Goal: Check status: Check status

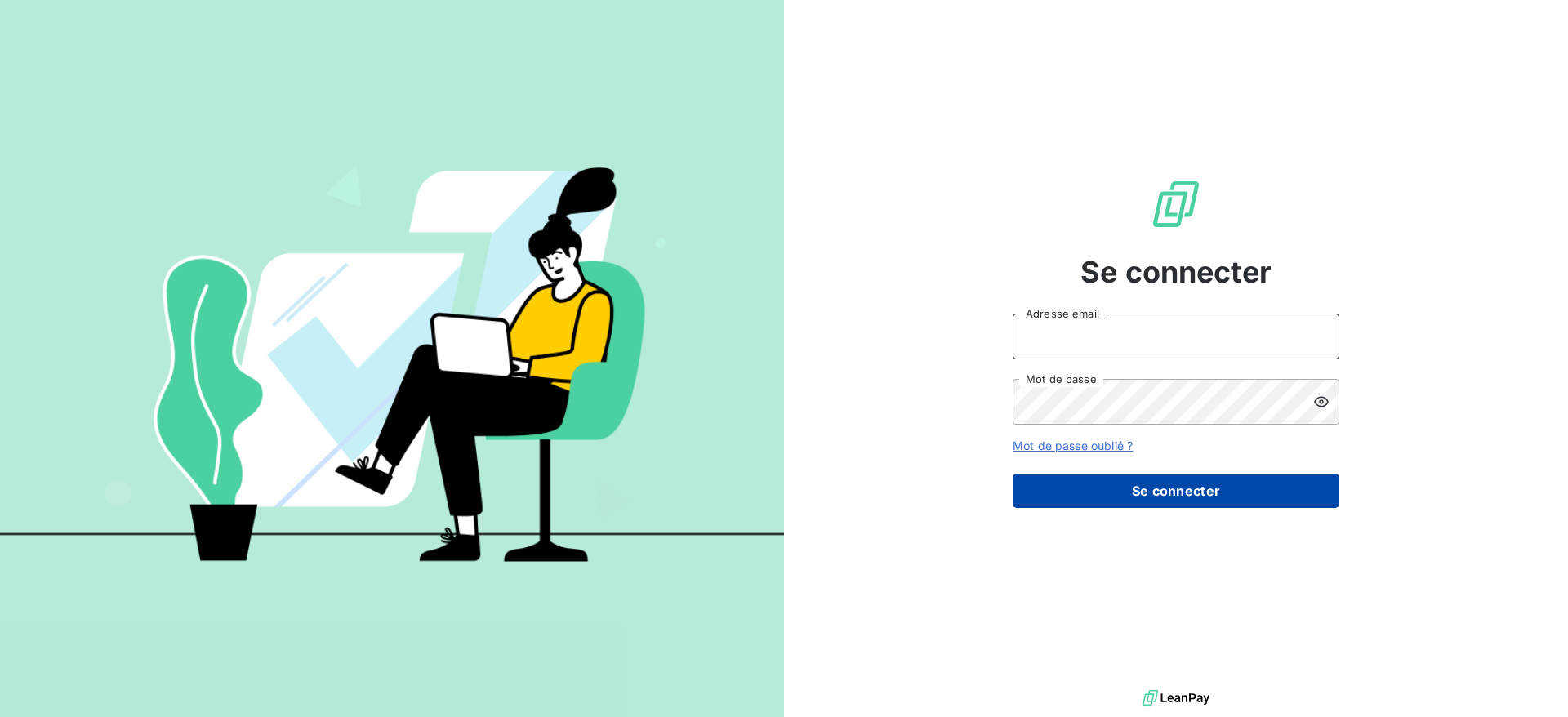
type input "[DOMAIN_NAME][EMAIL_ADDRESS][PERSON_NAME][DOMAIN_NAME]"
click at [1171, 497] on button "Se connecter" at bounding box center [1176, 491] width 327 height 35
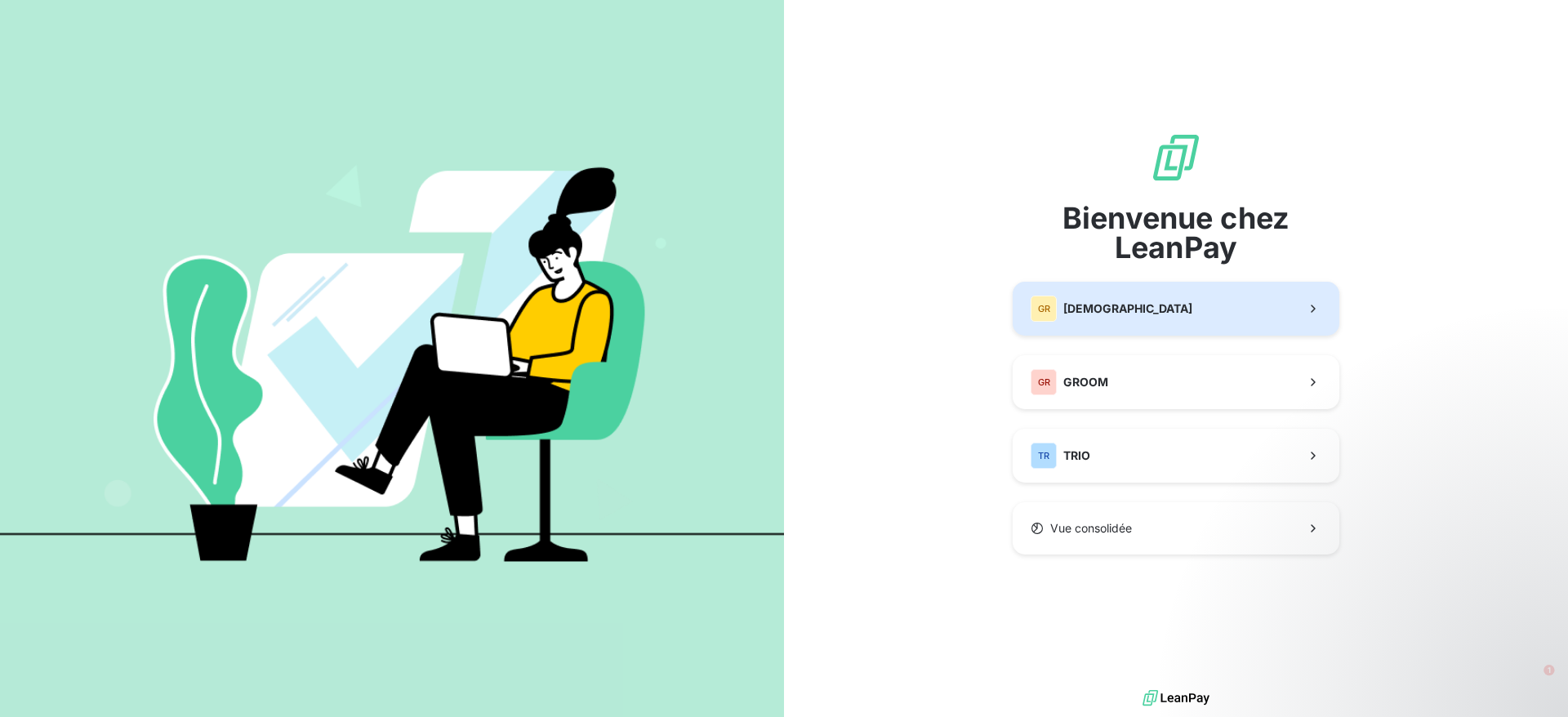
click at [1129, 312] on span "[DEMOGRAPHIC_DATA]" at bounding box center [1128, 308] width 129 height 16
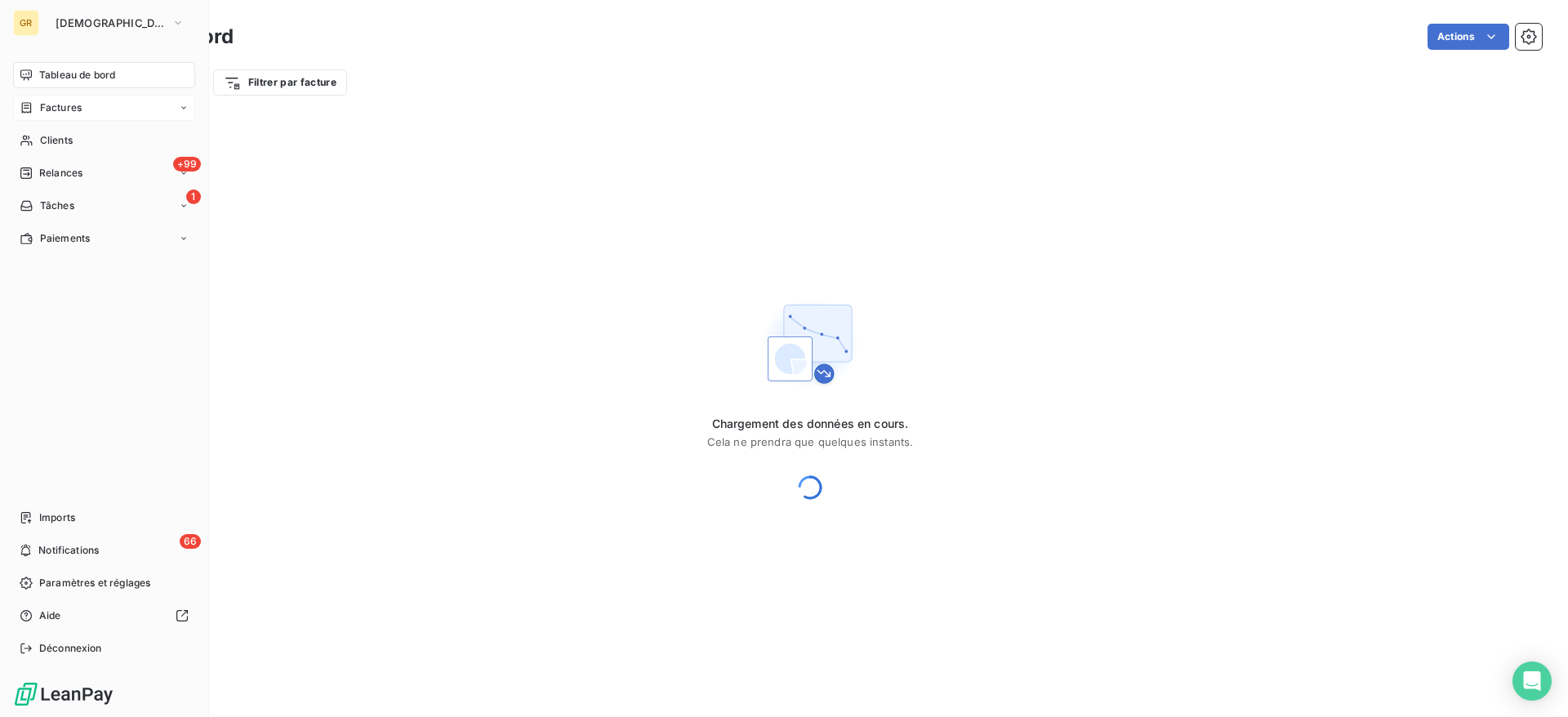
click at [81, 101] on span "Factures" at bounding box center [60, 108] width 41 height 14
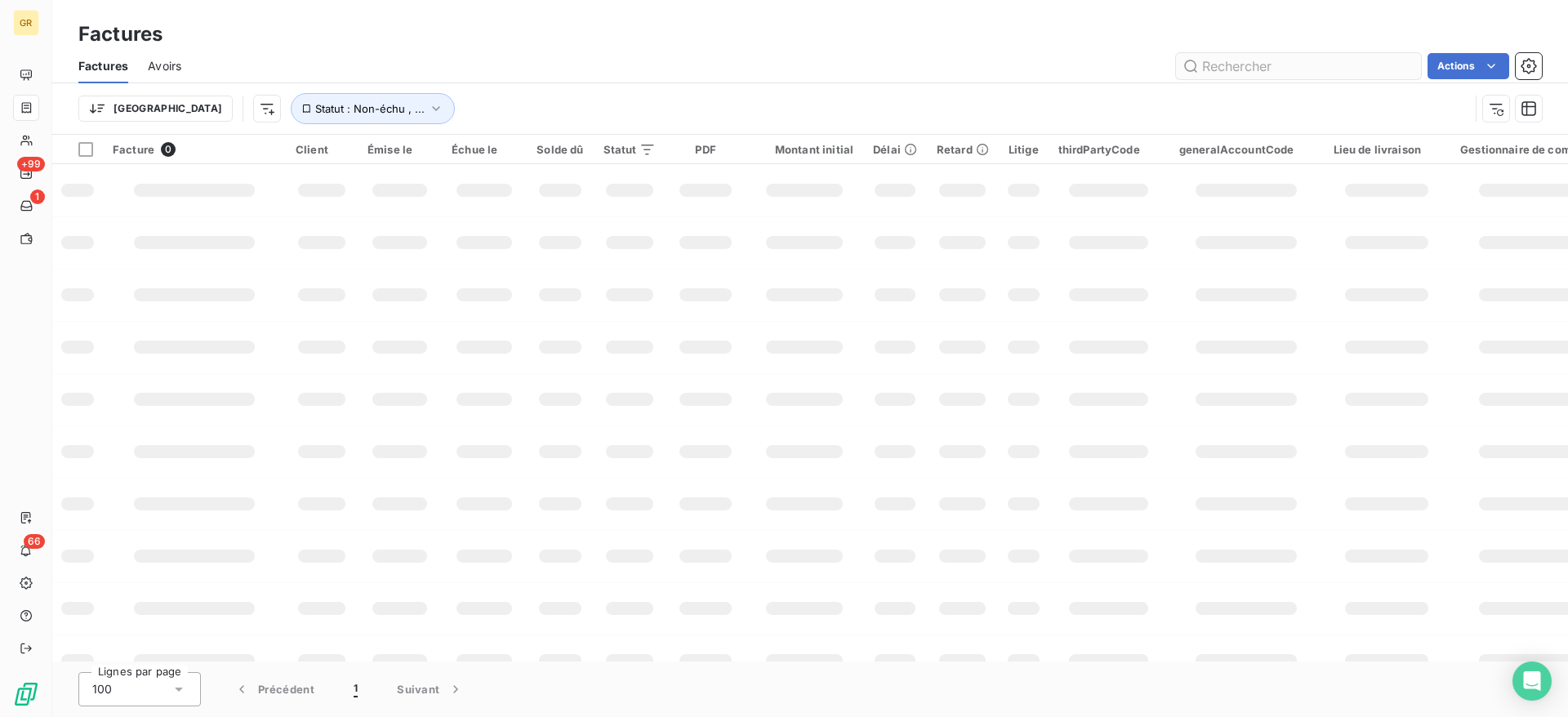
click at [1279, 69] on input "text" at bounding box center [1298, 66] width 245 height 26
type input "OR03066"
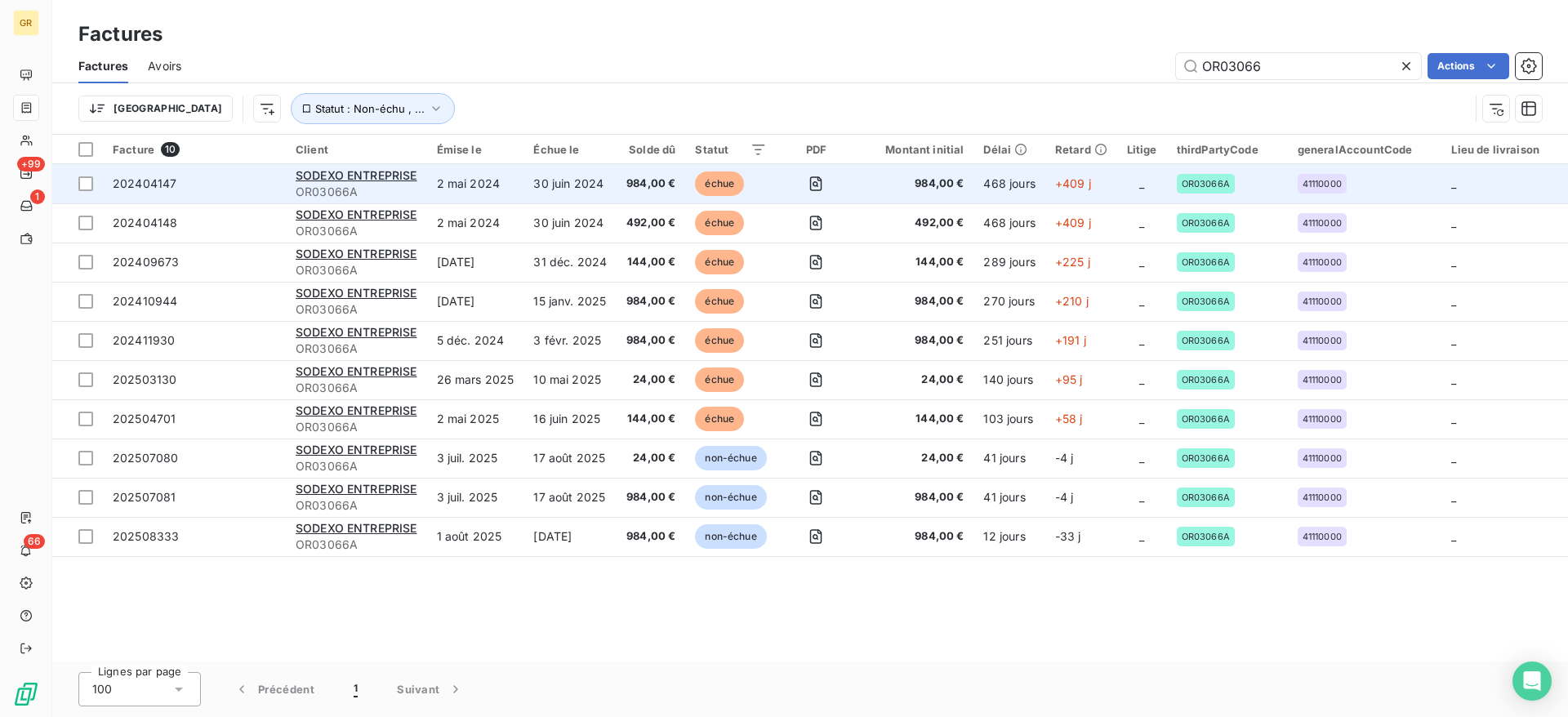
click at [420, 180] on td "SODEXO ENTREPRISE OR03066A" at bounding box center [356, 184] width 141 height 39
